Goal: Book appointment/travel/reservation

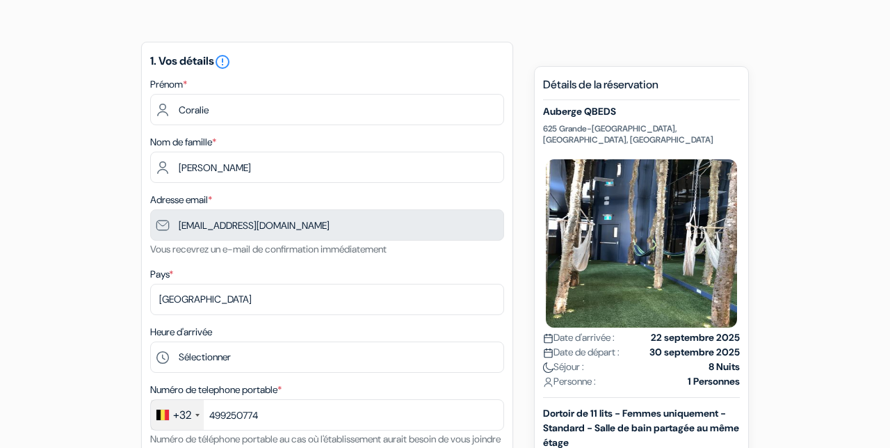
type input "499 25 07 74"
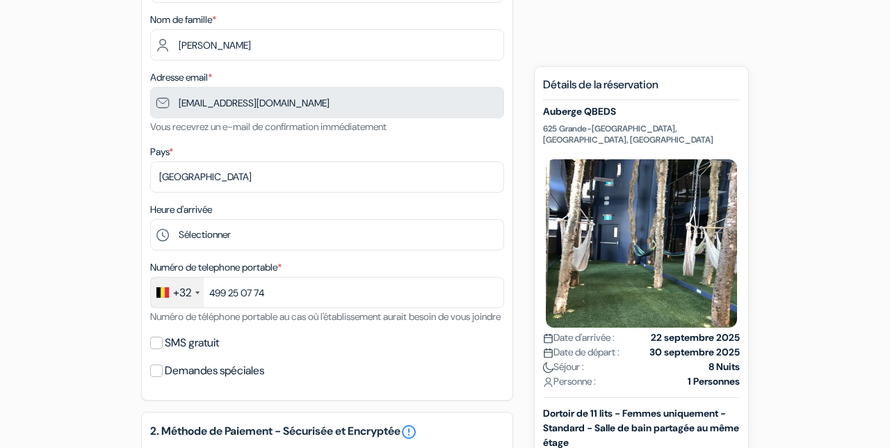
scroll to position [220, 0]
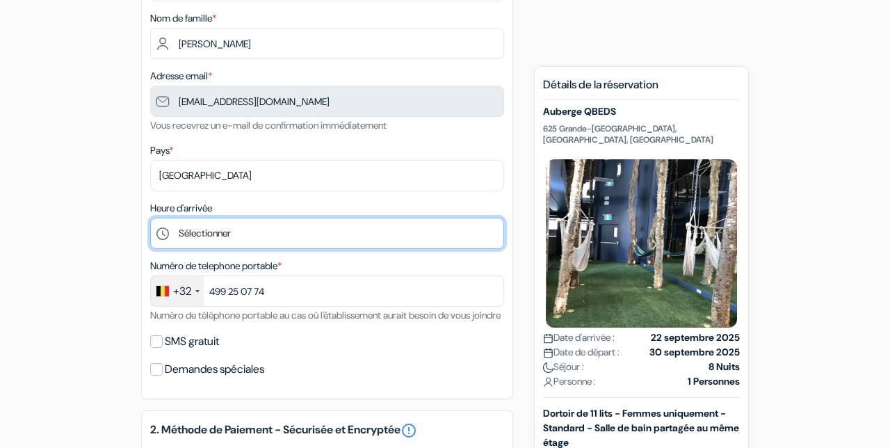
click at [248, 245] on select "Sélectionner 1:00 2:00 3:00 4:00 5:00 6:00 7:00 8:00 9:00 10:00 11:00 12:00 13:…" at bounding box center [327, 233] width 354 height 31
select select "14"
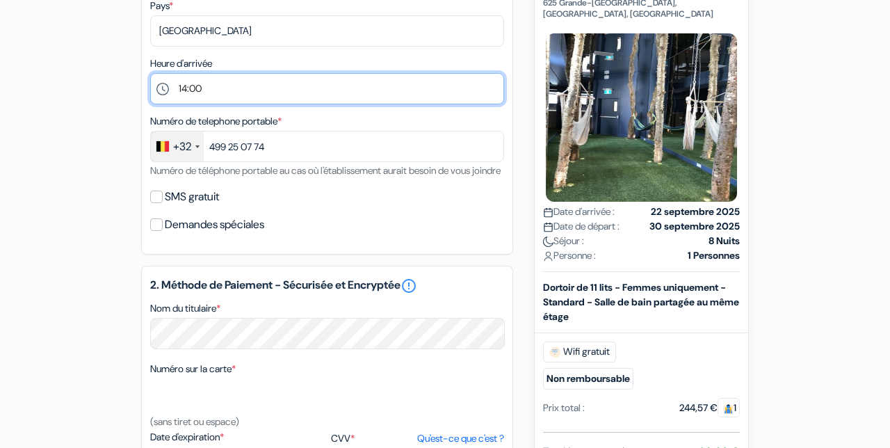
scroll to position [366, 0]
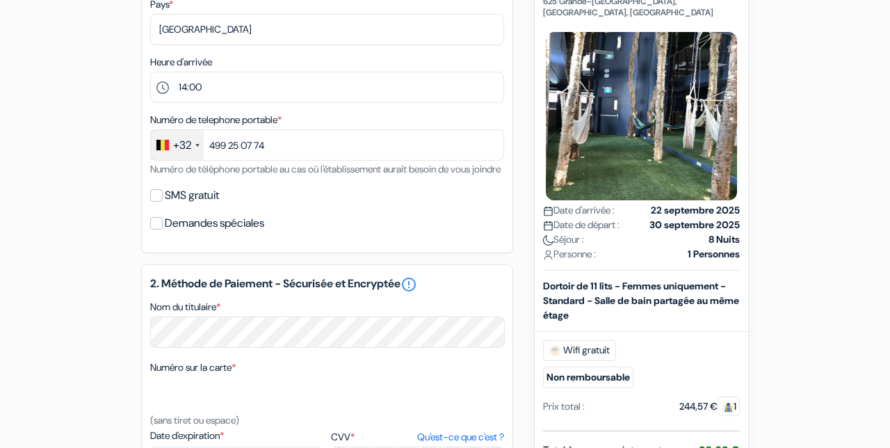
click at [200, 153] on div "+32" at bounding box center [177, 145] width 53 height 30
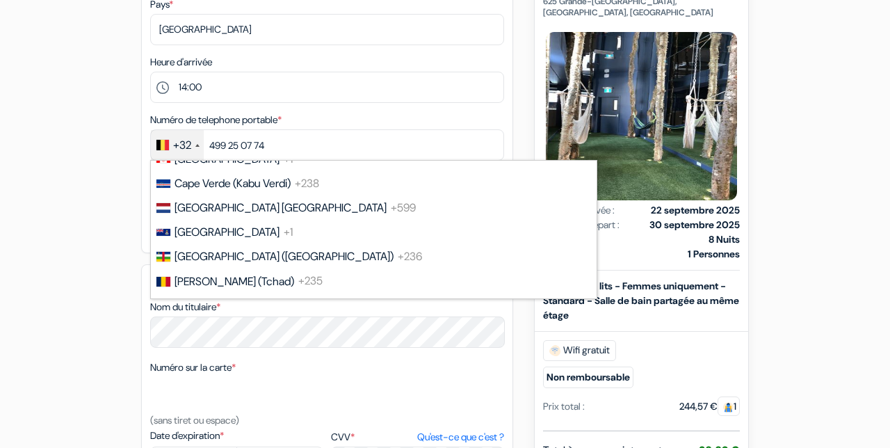
scroll to position [1045, 0]
click at [207, 165] on span "[GEOGRAPHIC_DATA]" at bounding box center [227, 158] width 105 height 15
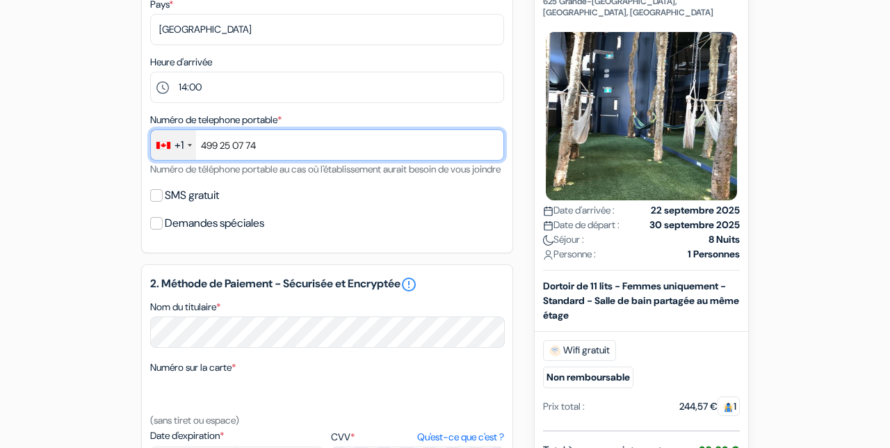
click at [296, 155] on input "499 25 07 74" at bounding box center [327, 144] width 354 height 31
type input "49"
click at [245, 154] on input "text" at bounding box center [327, 144] width 354 height 31
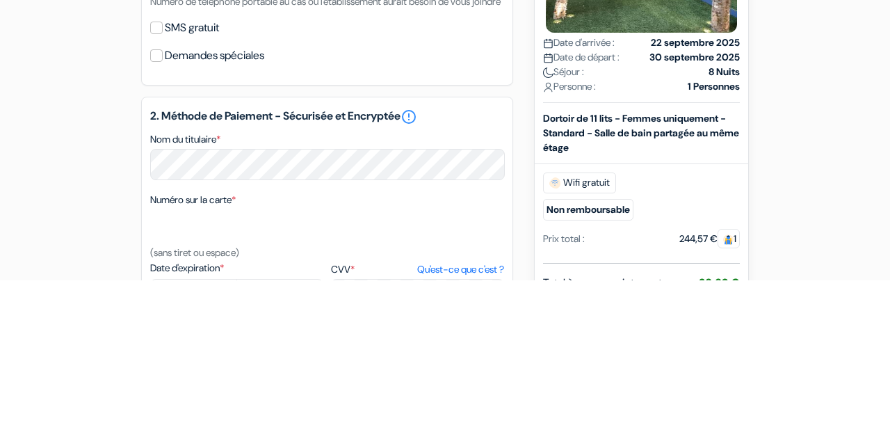
scroll to position [366, 0]
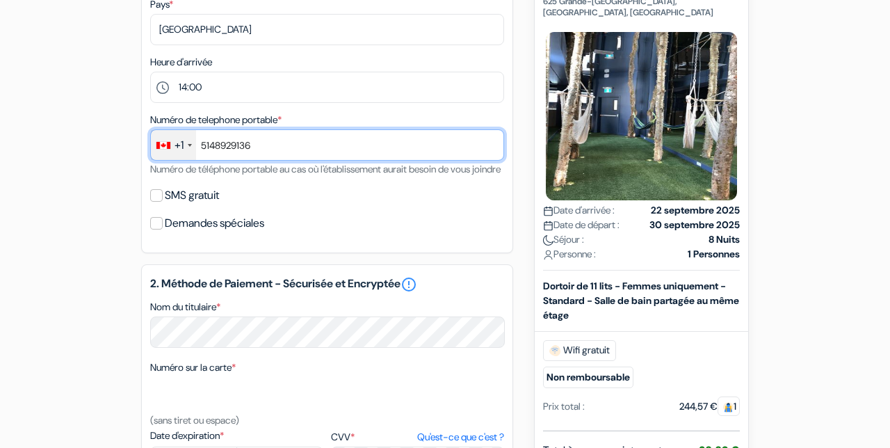
type input "5148929136"
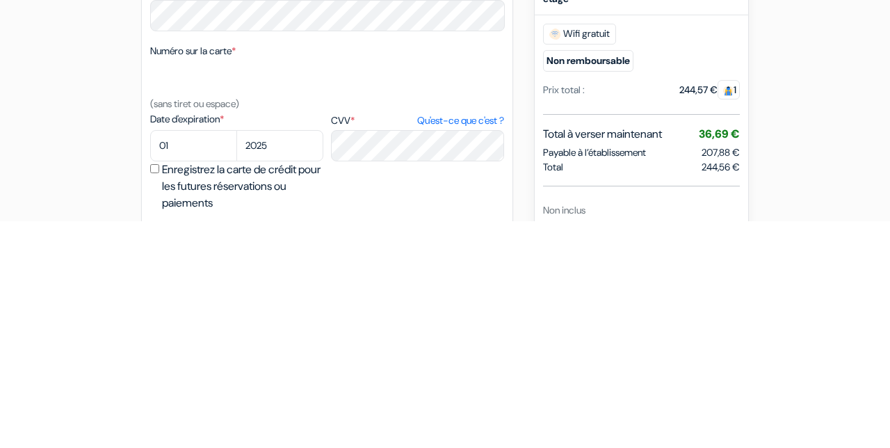
scroll to position [460, 0]
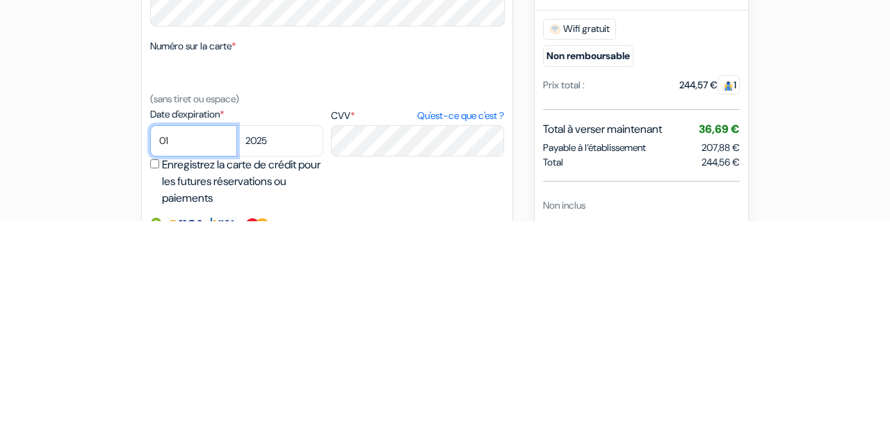
click at [166, 383] on select "01 02 03 04 05 06 07 08 09 10 11 12" at bounding box center [193, 367] width 87 height 31
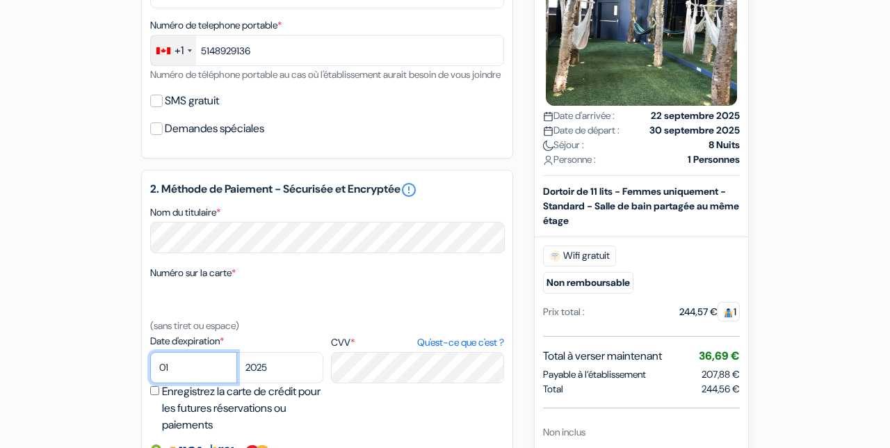
select select "10"
click at [270, 383] on select "2025 2026 2027 2028 2029 2030 2031 2032 2033 2034 2035 2036 2037 2038 2039 2040…" at bounding box center [279, 367] width 87 height 31
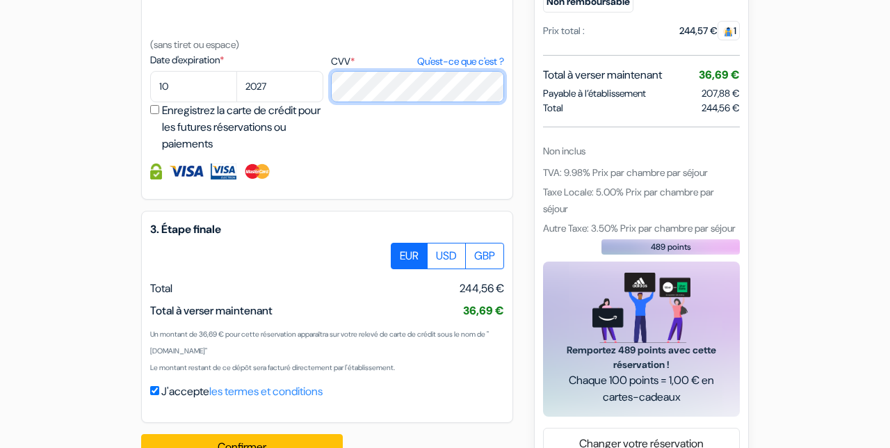
scroll to position [757, 0]
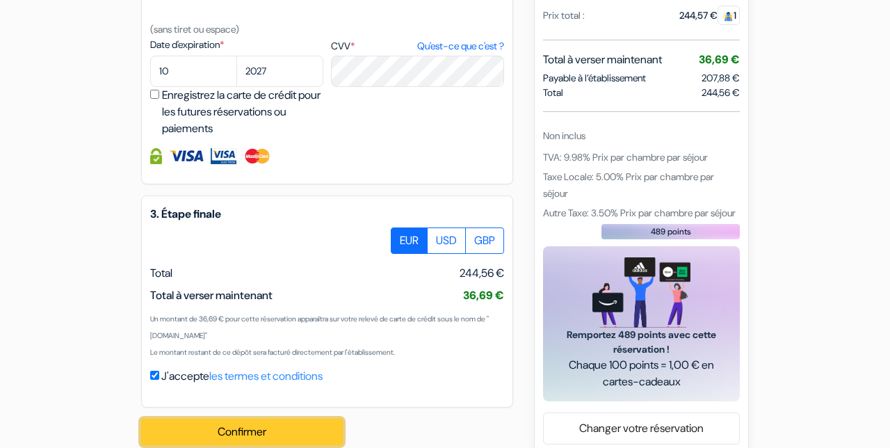
click at [263, 445] on button "Confirmer Loading..." at bounding box center [242, 432] width 202 height 26
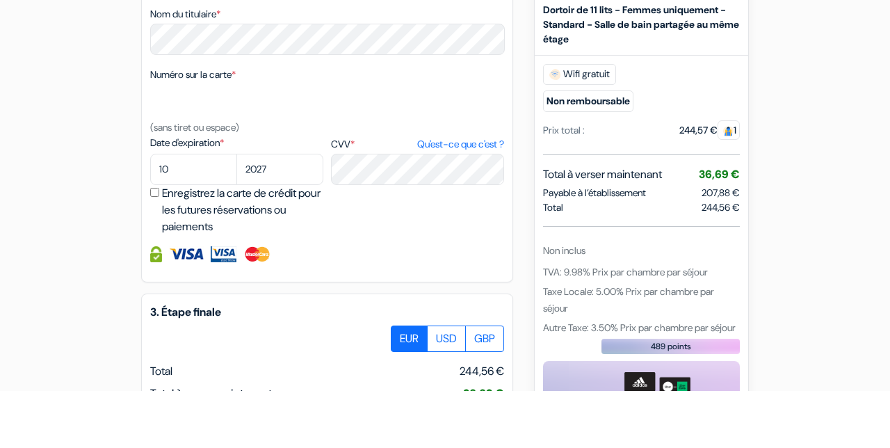
scroll to position [601, 0]
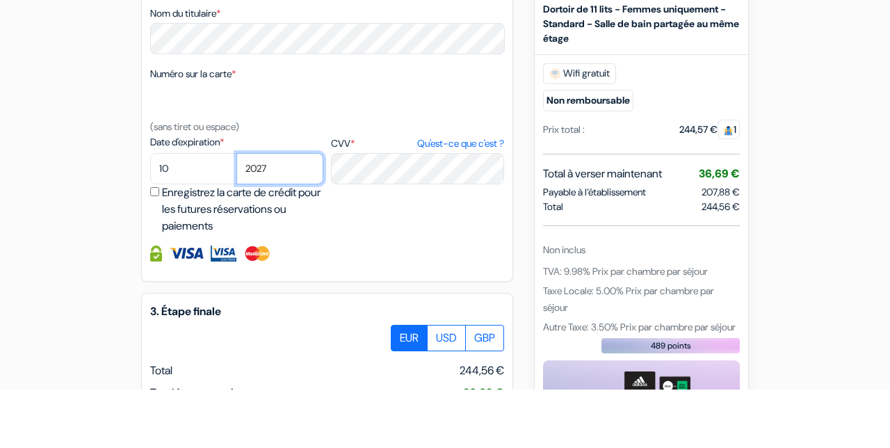
click at [276, 243] on select "2025 2026 2027 2028 2029 2030 2031 2032 2033 2034 2035 2036 2037 2038 2039 2040…" at bounding box center [279, 226] width 87 height 31
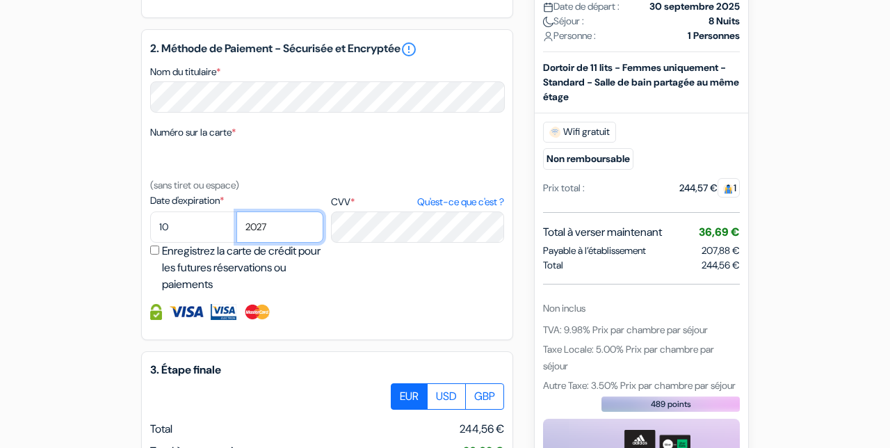
select select "2029"
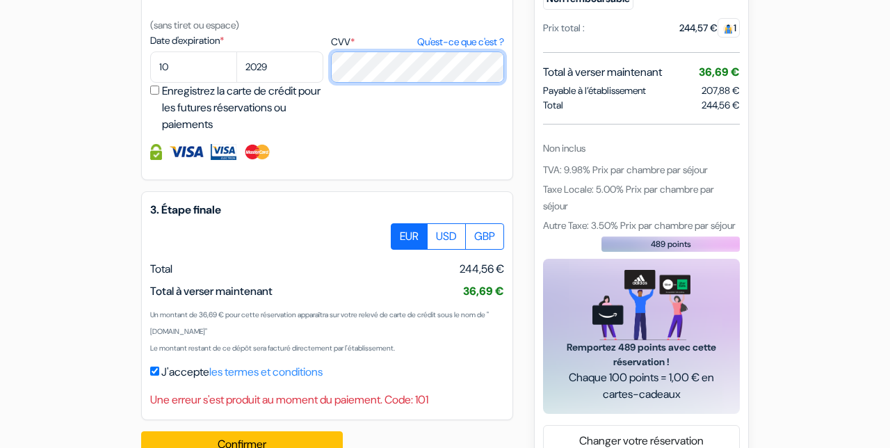
scroll to position [774, 0]
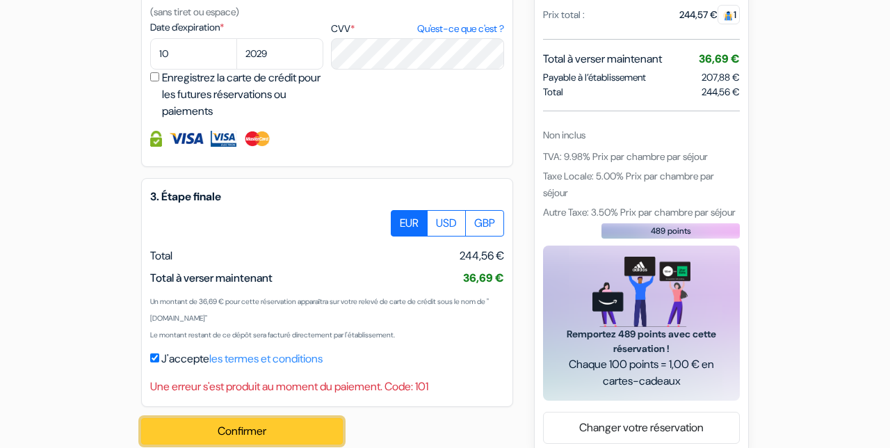
click at [265, 444] on button "Confirmer Loading..." at bounding box center [242, 431] width 202 height 26
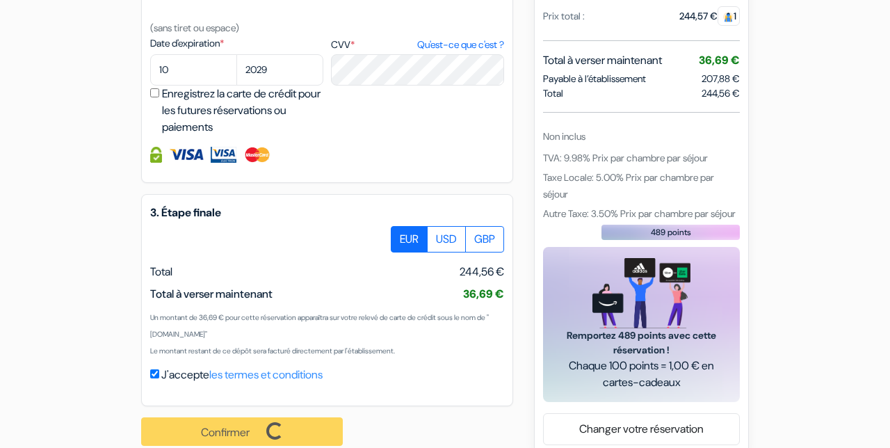
scroll to position [809, 0]
